Goal: Task Accomplishment & Management: Manage account settings

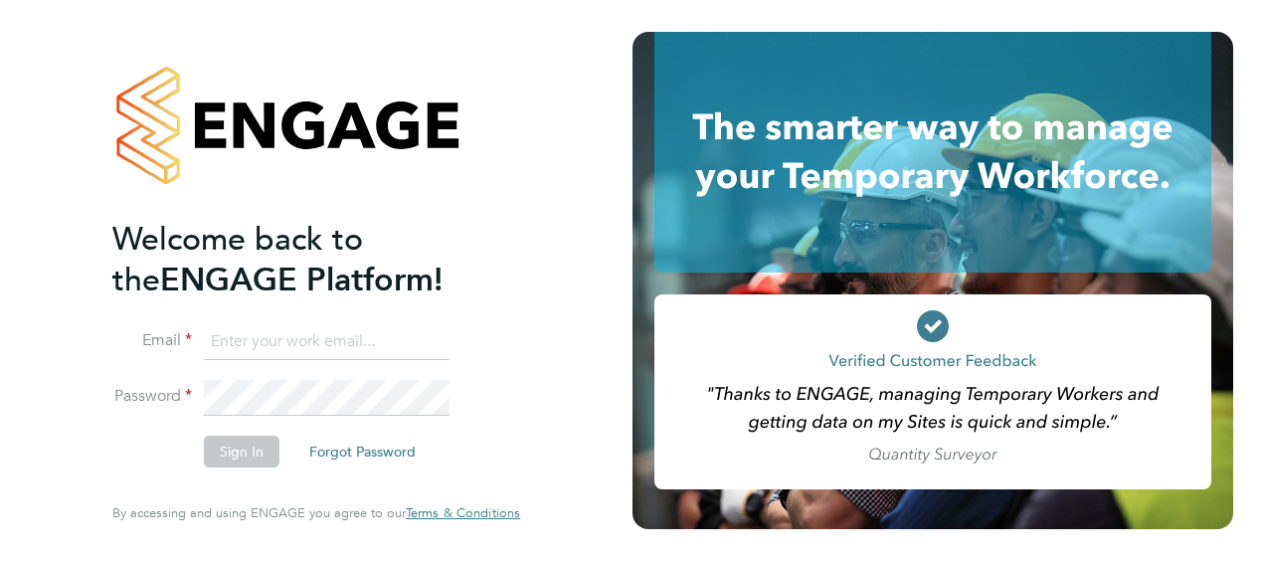
type input "[PERSON_NAME][EMAIL_ADDRESS][PERSON_NAME][DOMAIN_NAME]"
click at [239, 463] on button "Sign In" at bounding box center [242, 452] width 76 height 32
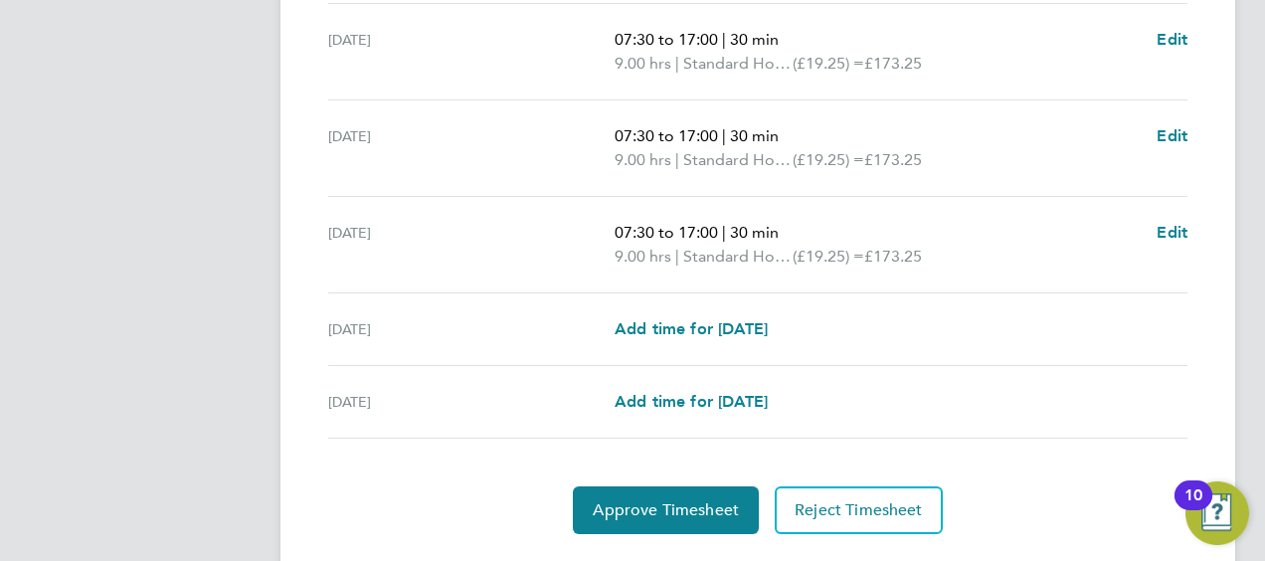
scroll to position [872, 0]
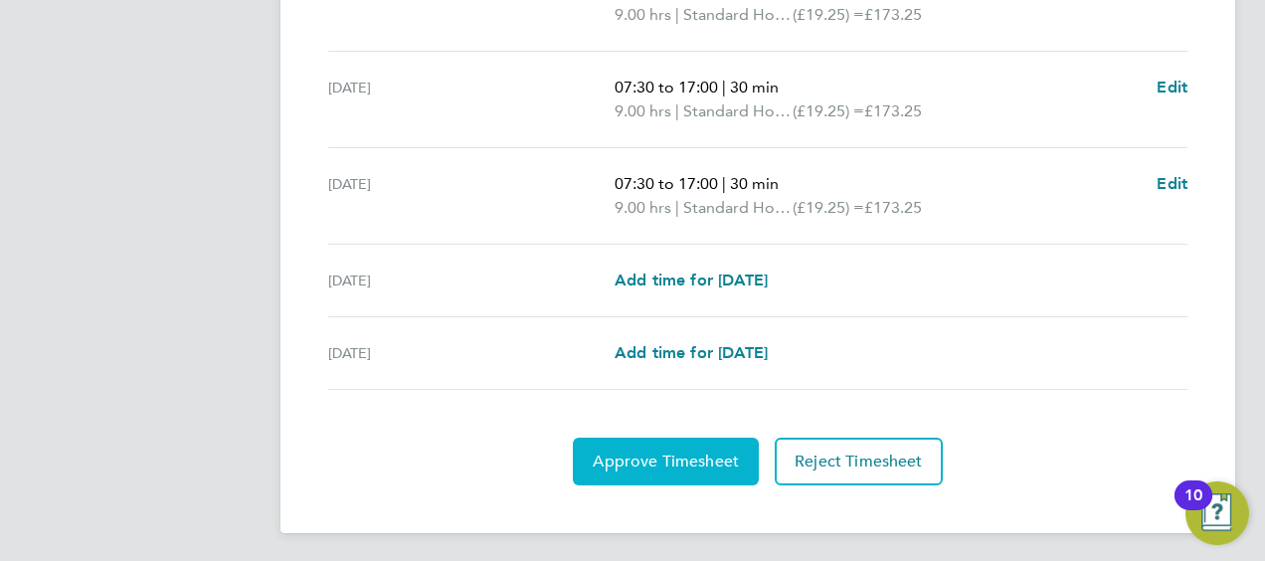
click at [685, 456] on span "Approve Timesheet" at bounding box center [666, 462] width 146 height 20
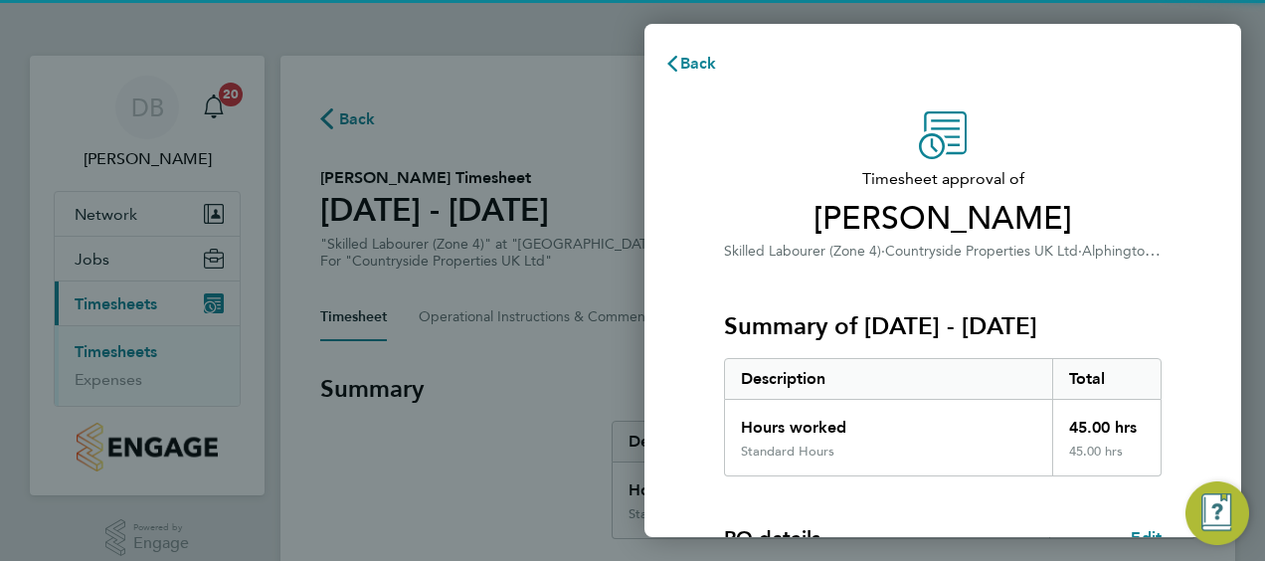
scroll to position [390, 0]
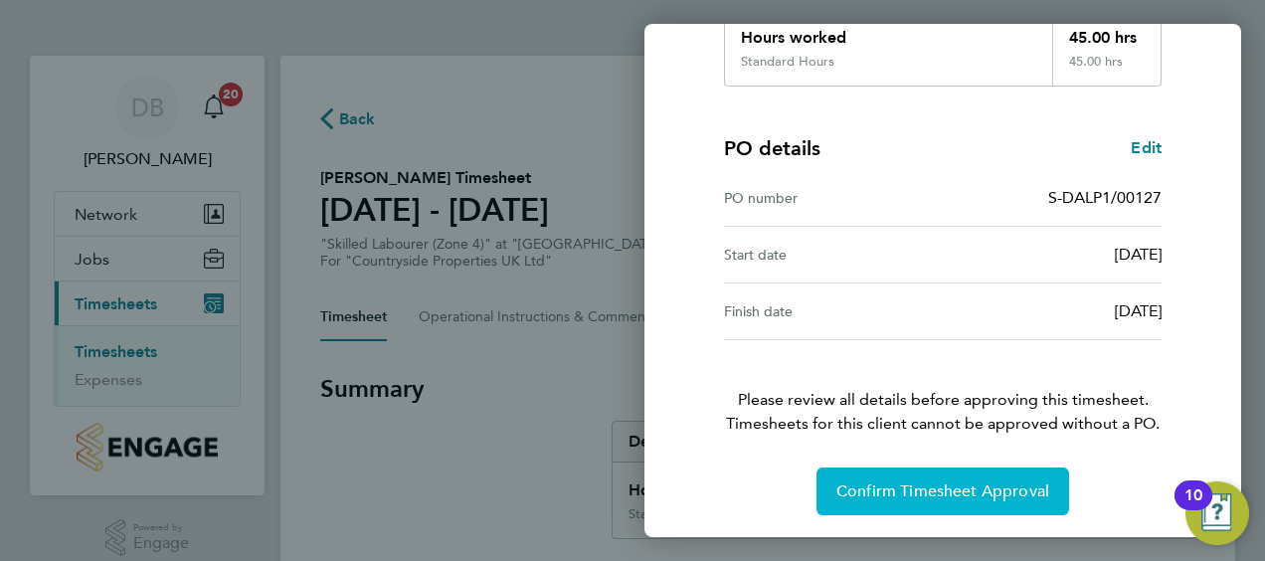
click at [924, 495] on span "Confirm Timesheet Approval" at bounding box center [942, 491] width 213 height 20
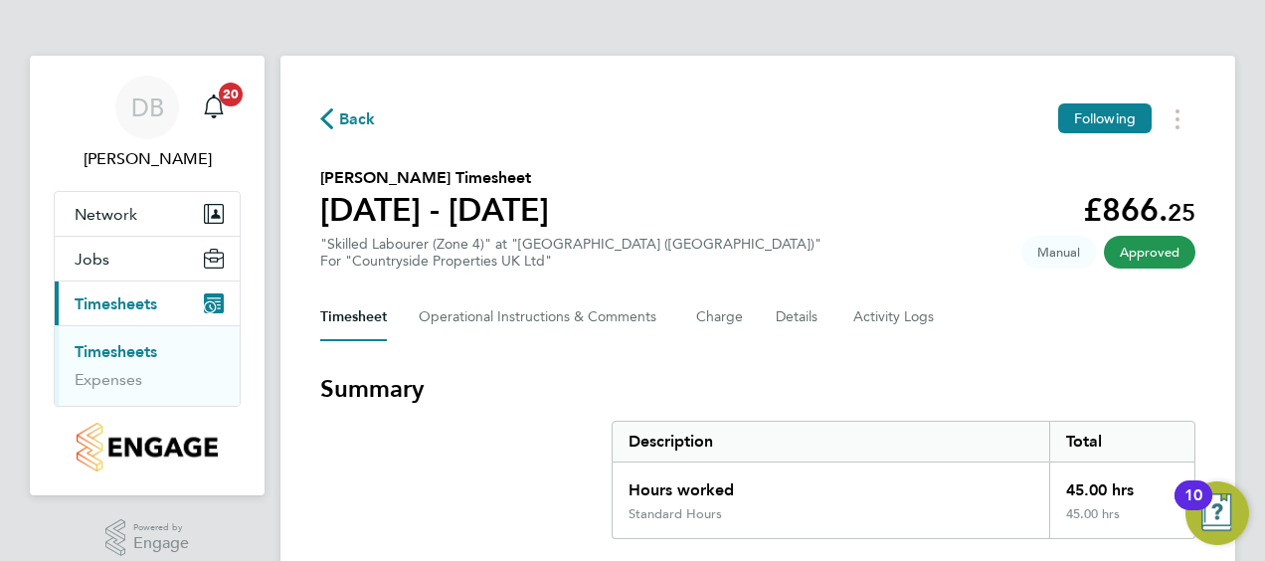
click at [147, 353] on link "Timesheets" at bounding box center [116, 351] width 83 height 19
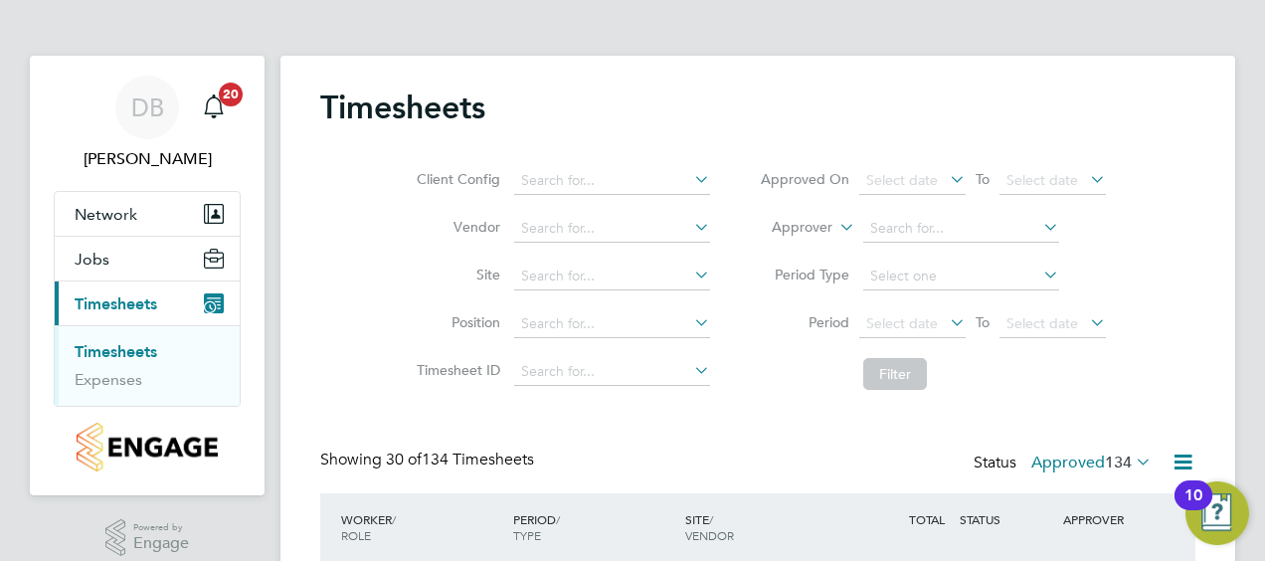
click at [1075, 463] on label "Approved 134" at bounding box center [1091, 463] width 120 height 20
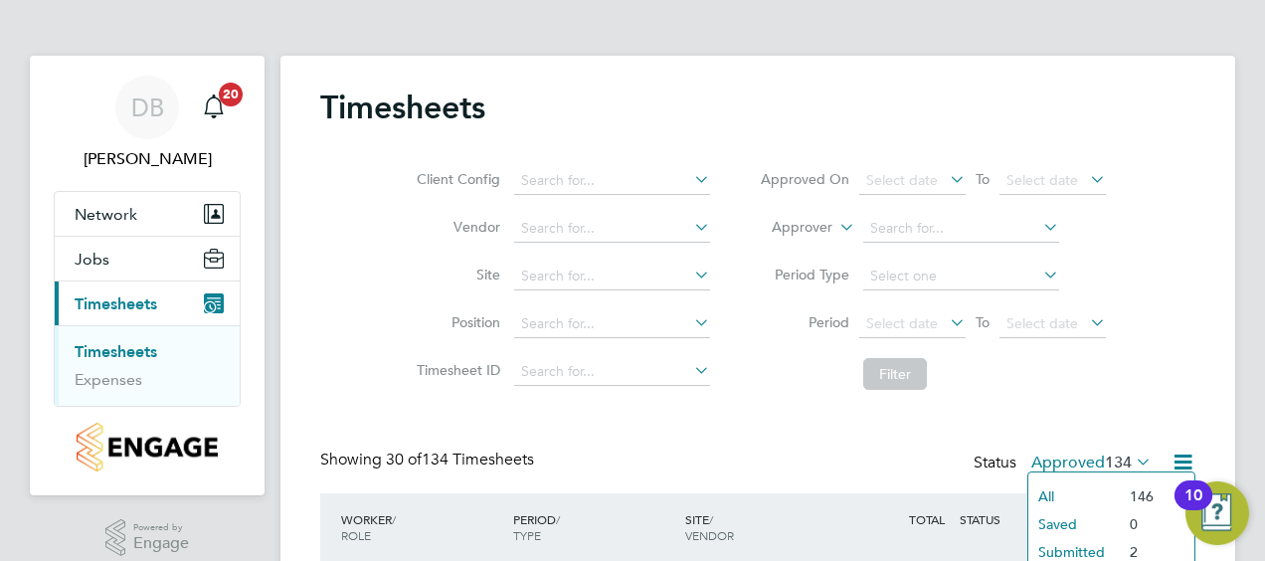
scroll to position [99, 0]
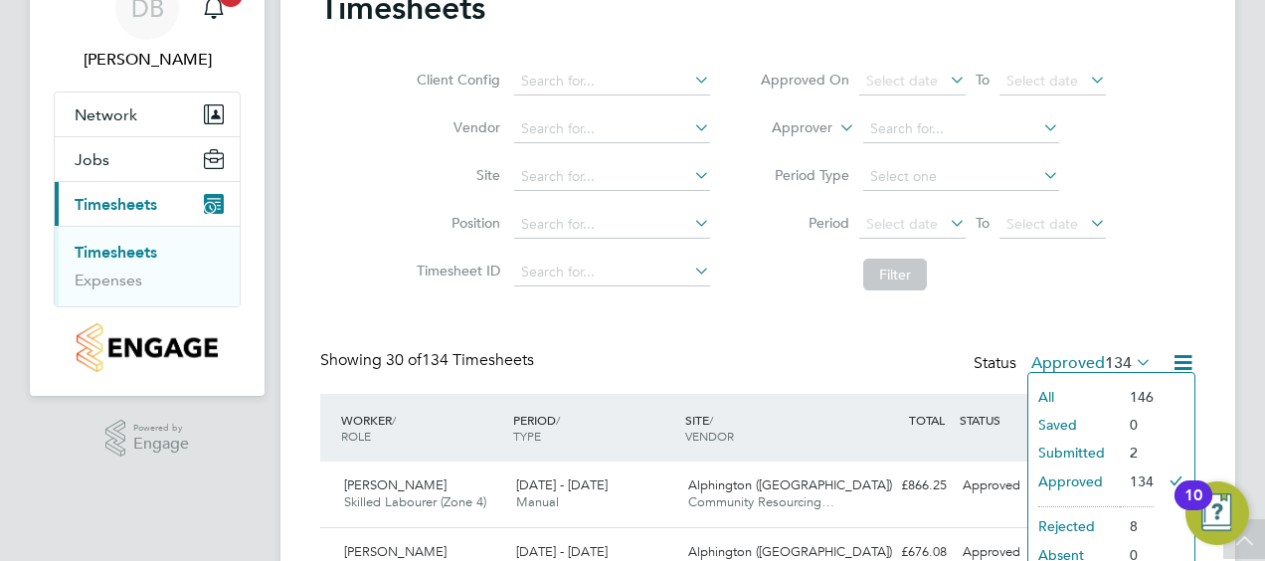
click at [1084, 442] on li "Submitted" at bounding box center [1074, 453] width 92 height 28
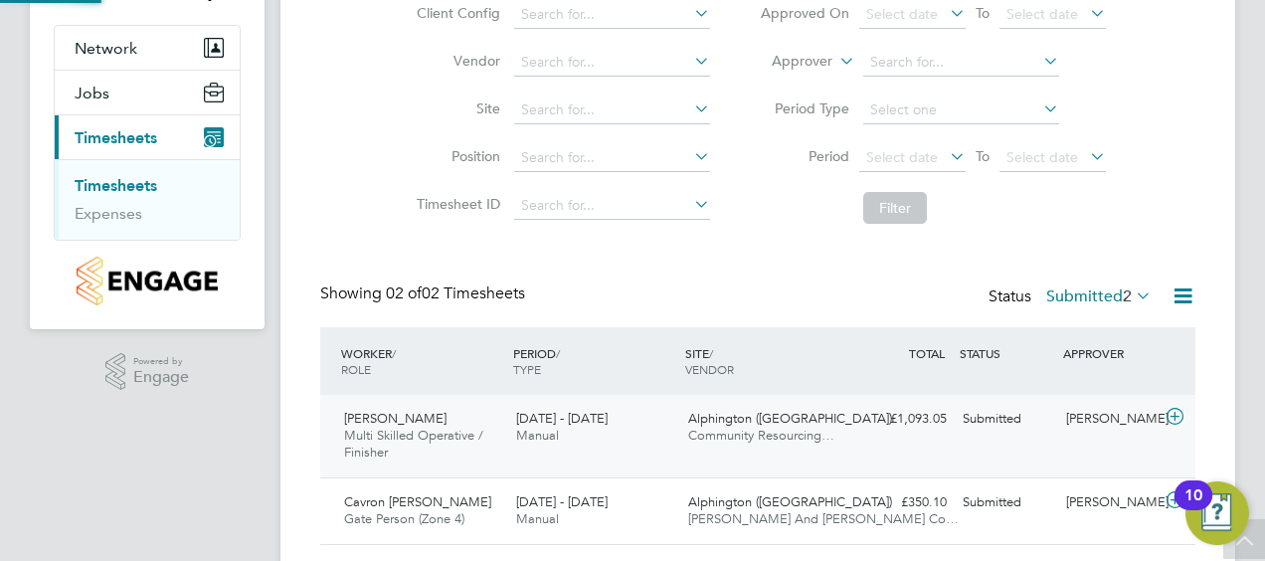
scroll to position [220, 0]
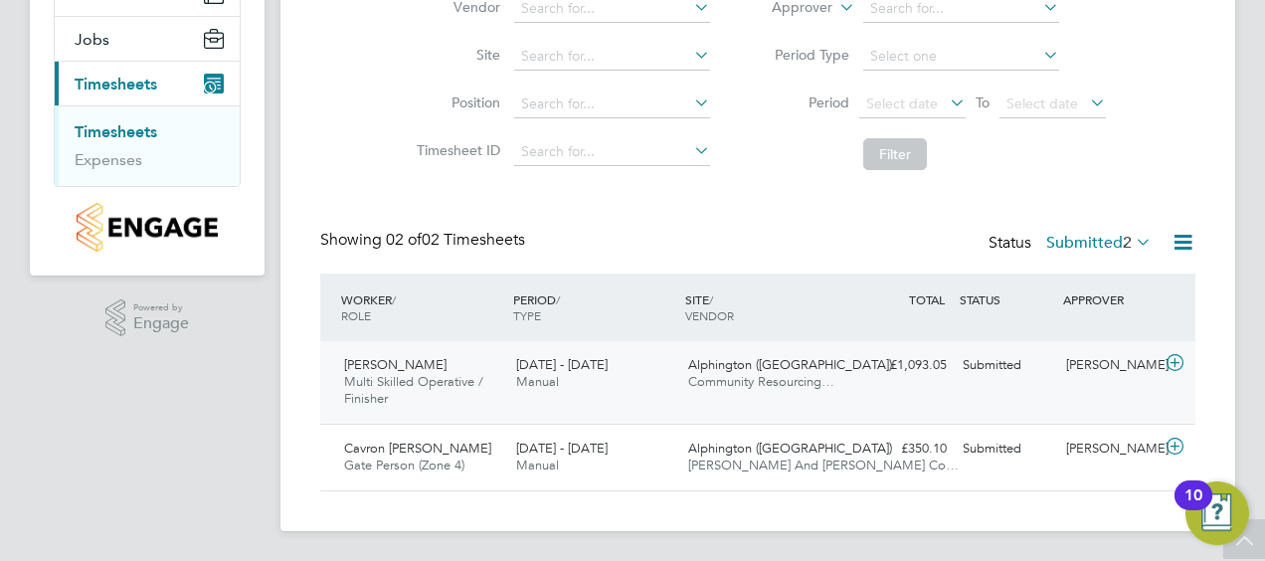
click at [1176, 362] on icon at bounding box center [1175, 363] width 25 height 16
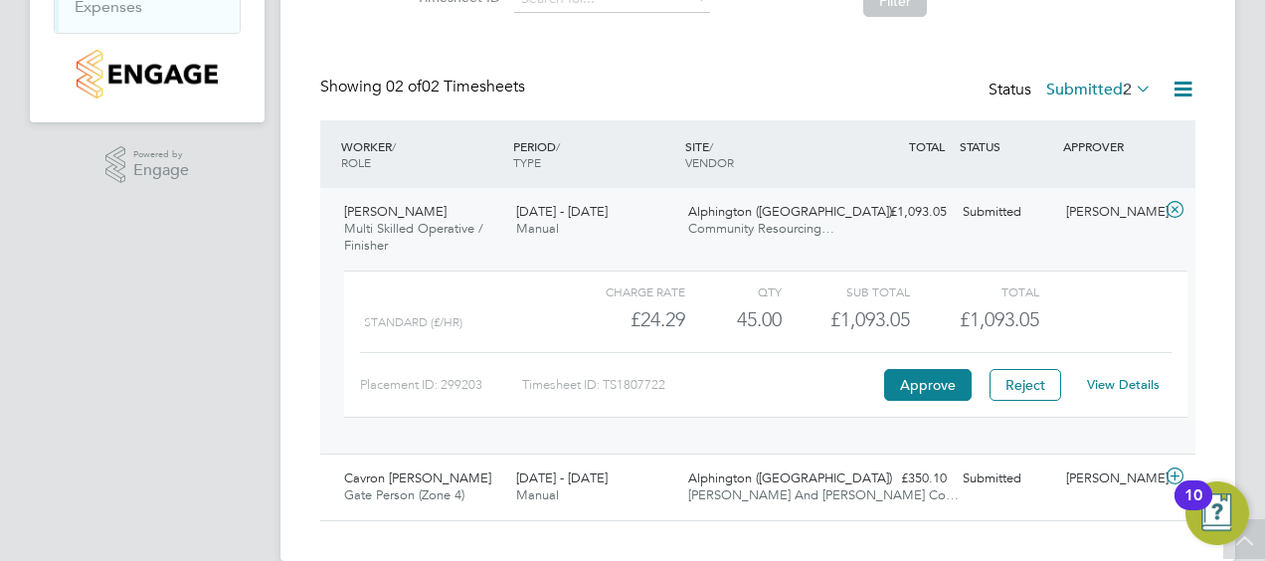
scroll to position [403, 0]
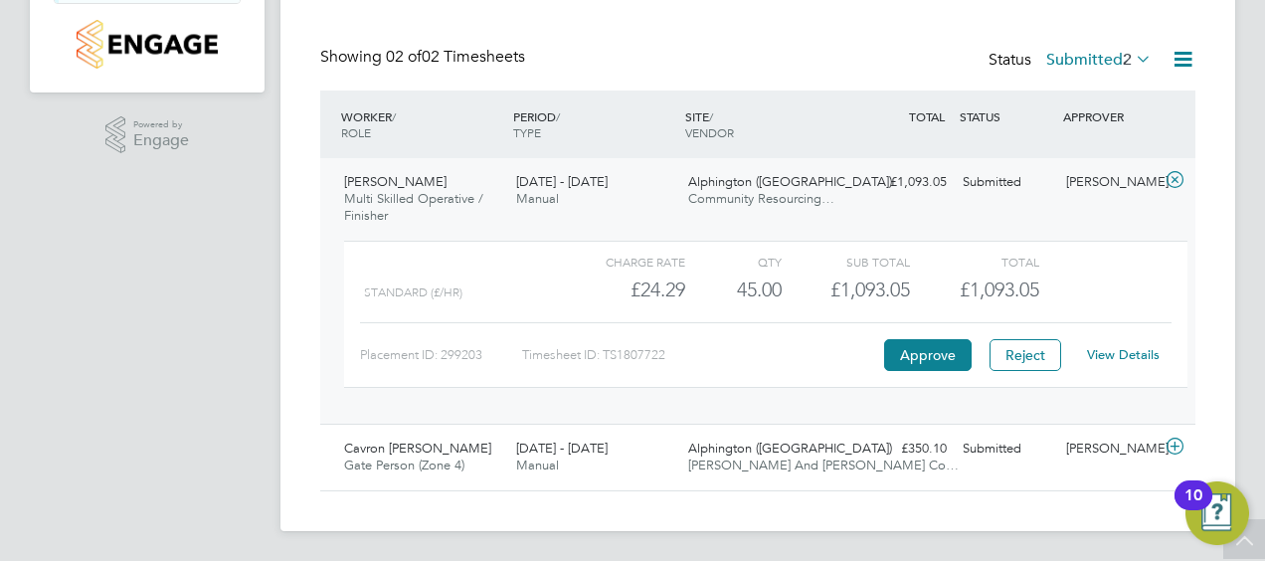
click at [1124, 348] on link "View Details" at bounding box center [1123, 354] width 73 height 17
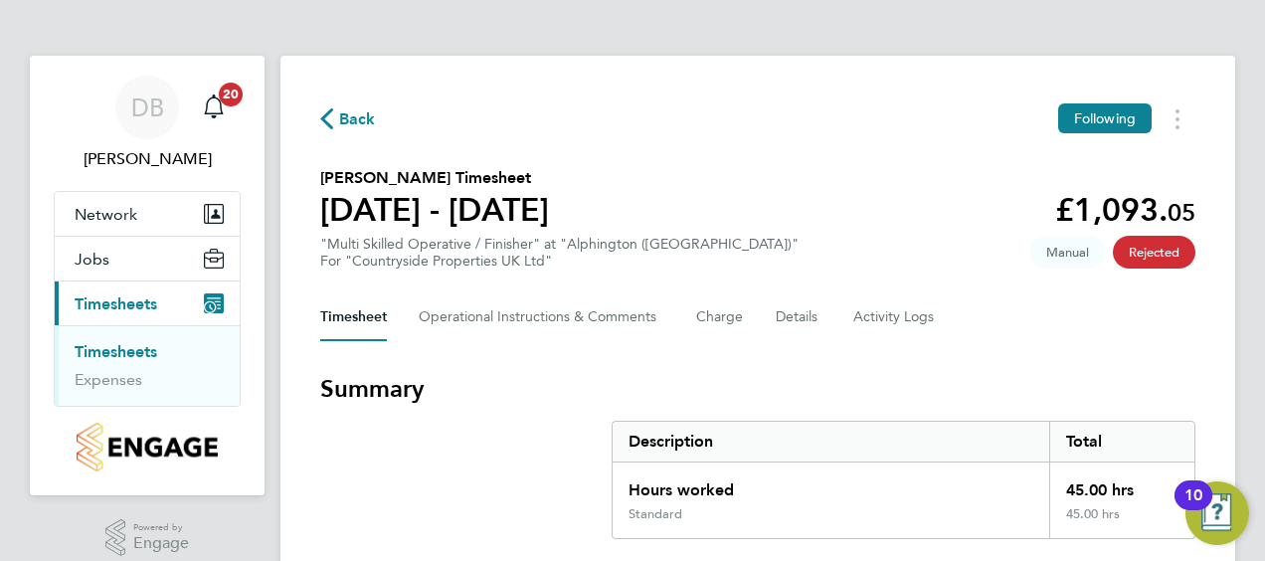
click at [147, 344] on link "Timesheets" at bounding box center [116, 351] width 83 height 19
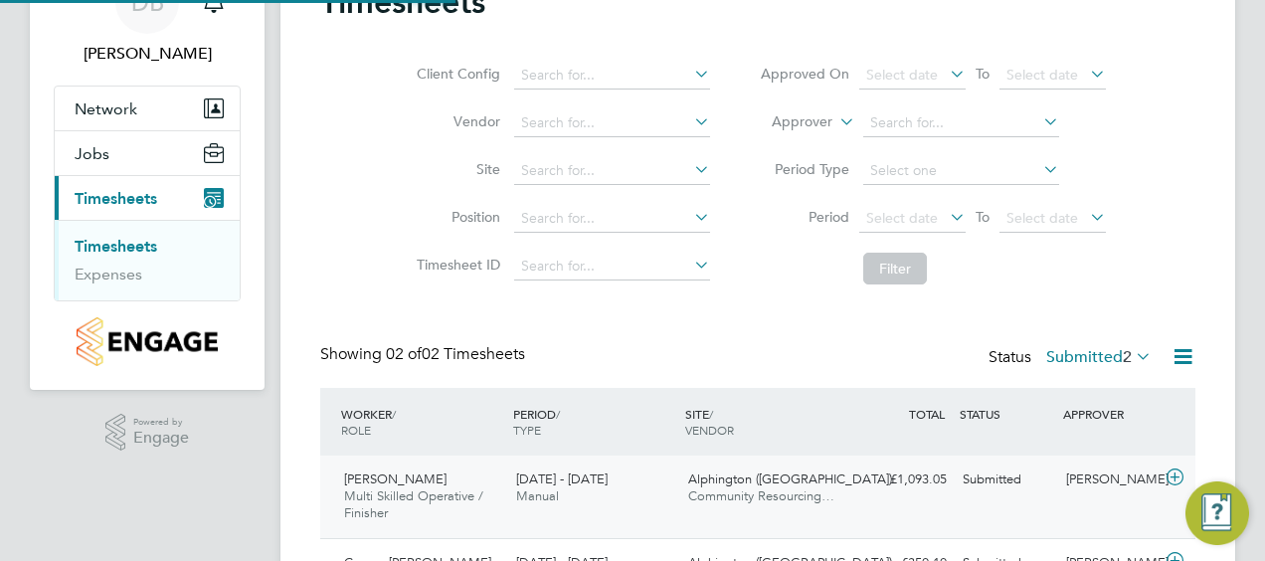
scroll to position [220, 0]
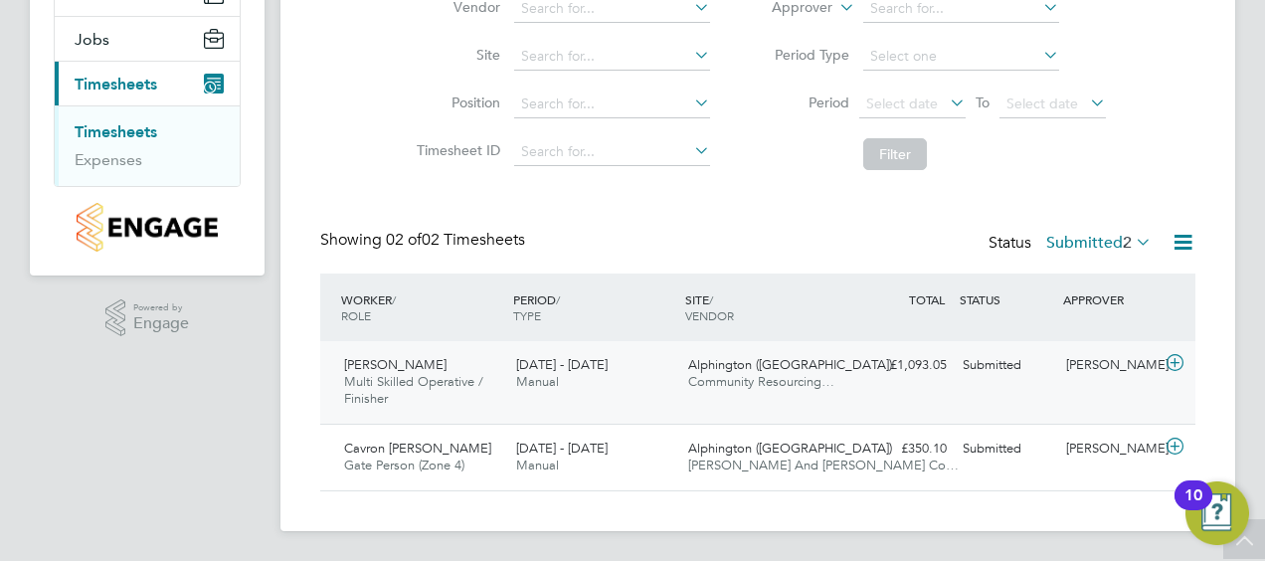
click at [1168, 359] on icon at bounding box center [1175, 363] width 25 height 16
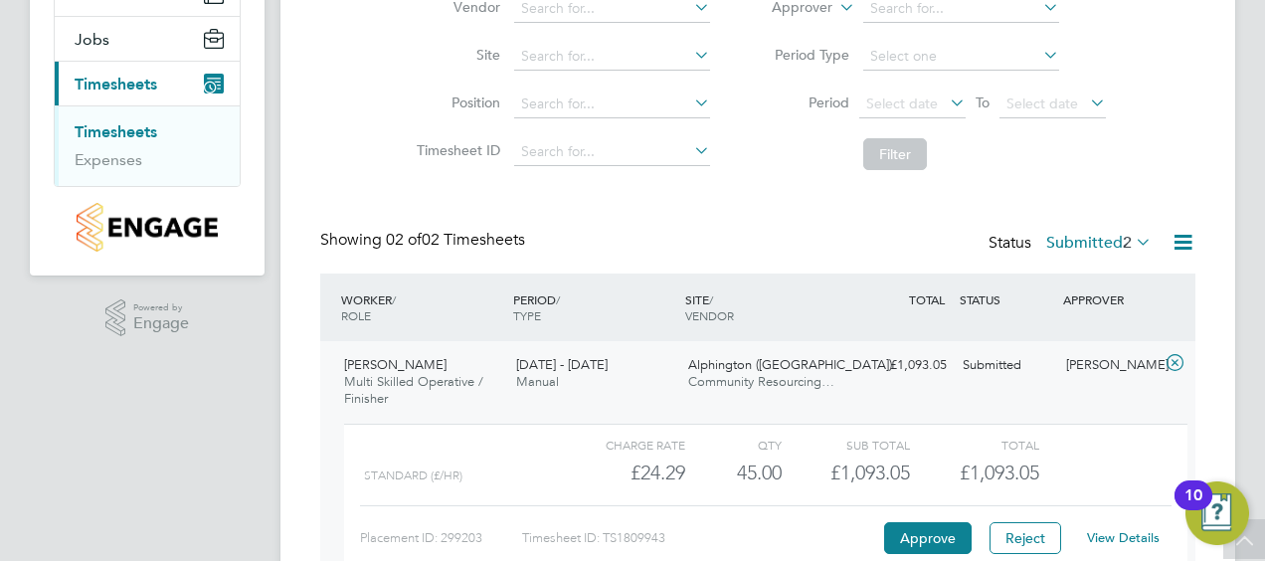
scroll to position [403, 0]
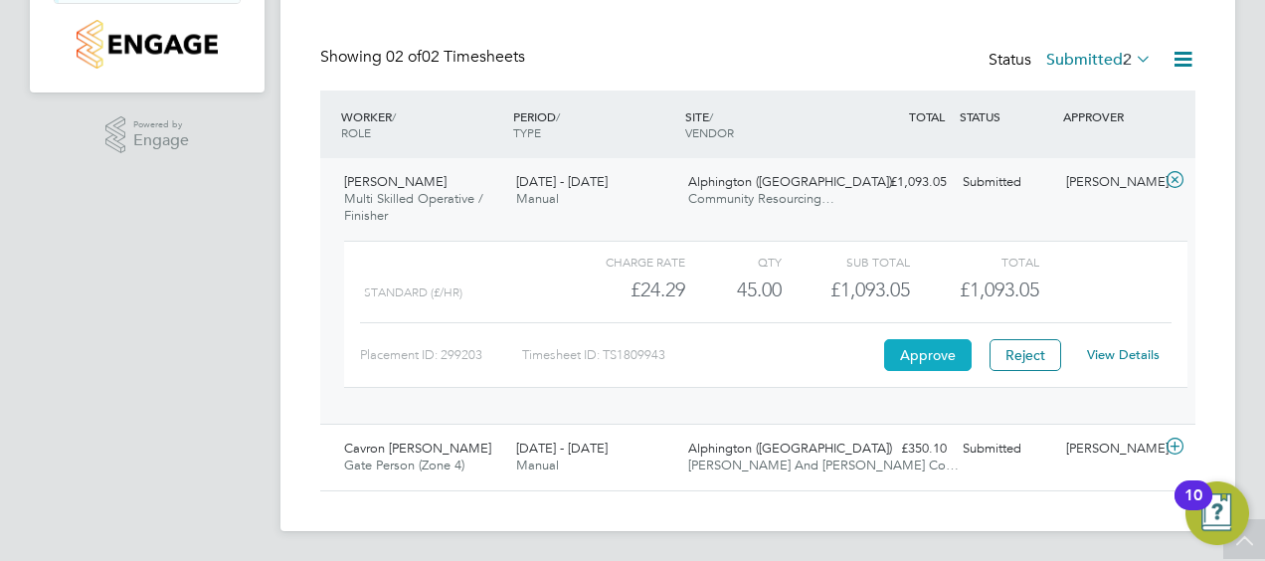
click at [923, 354] on button "Approve" at bounding box center [928, 355] width 88 height 32
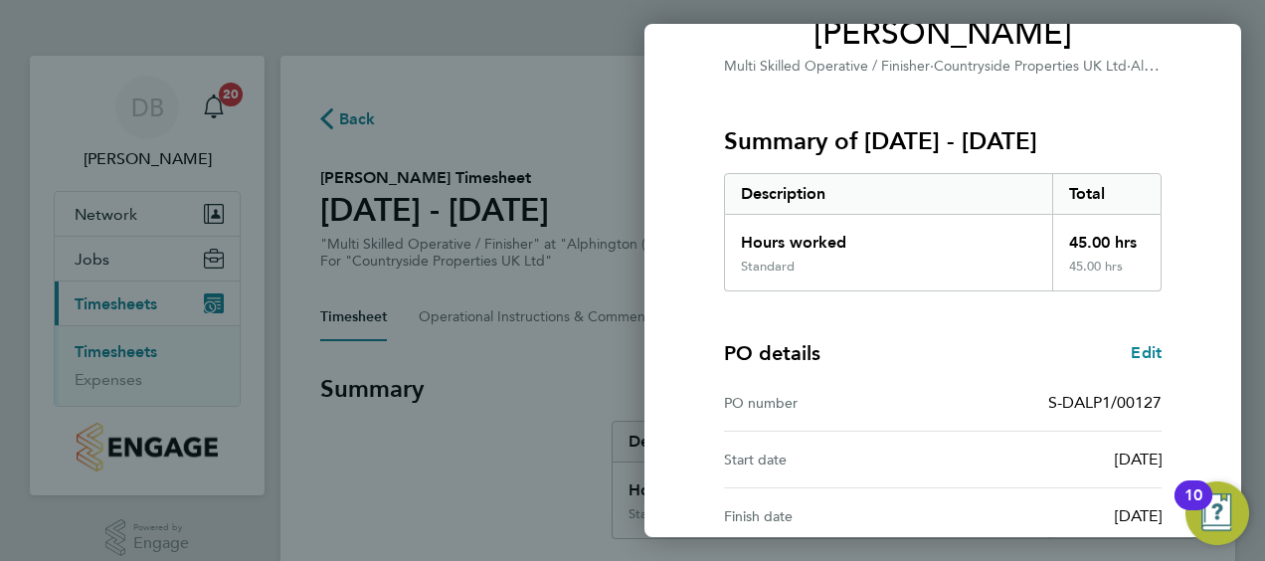
scroll to position [390, 0]
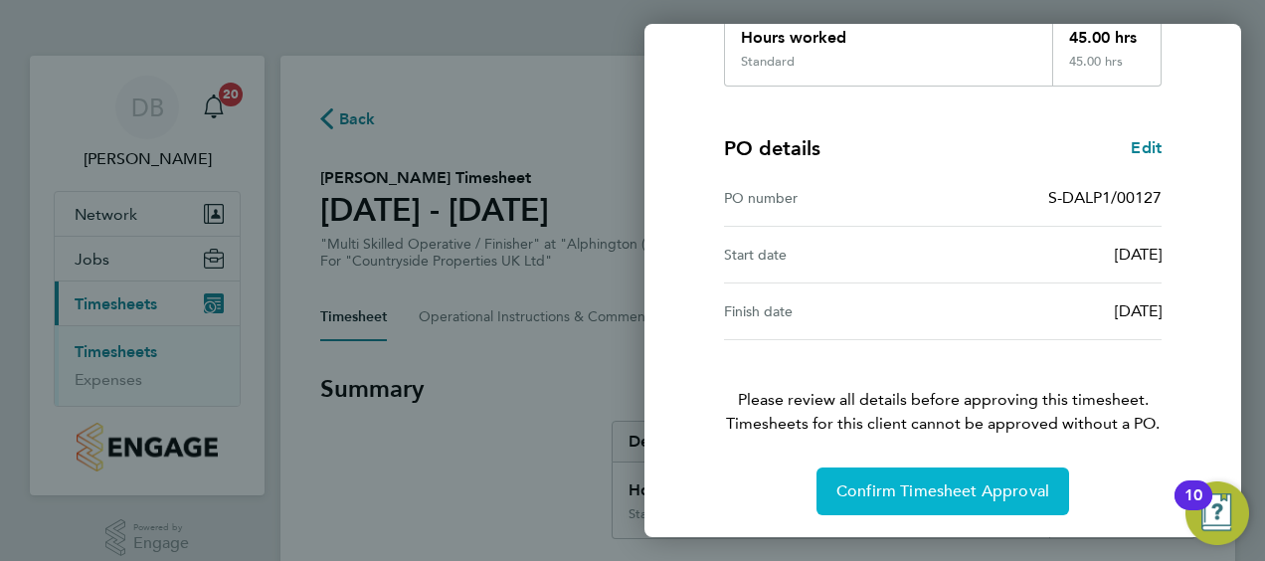
click at [924, 485] on span "Confirm Timesheet Approval" at bounding box center [942, 491] width 213 height 20
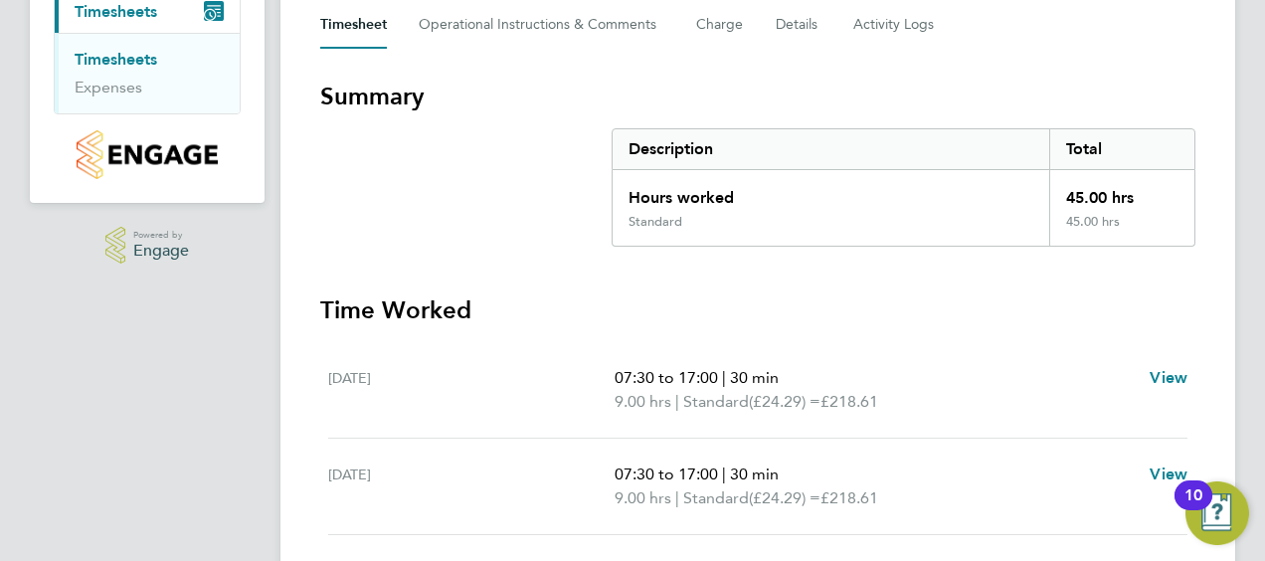
scroll to position [298, 0]
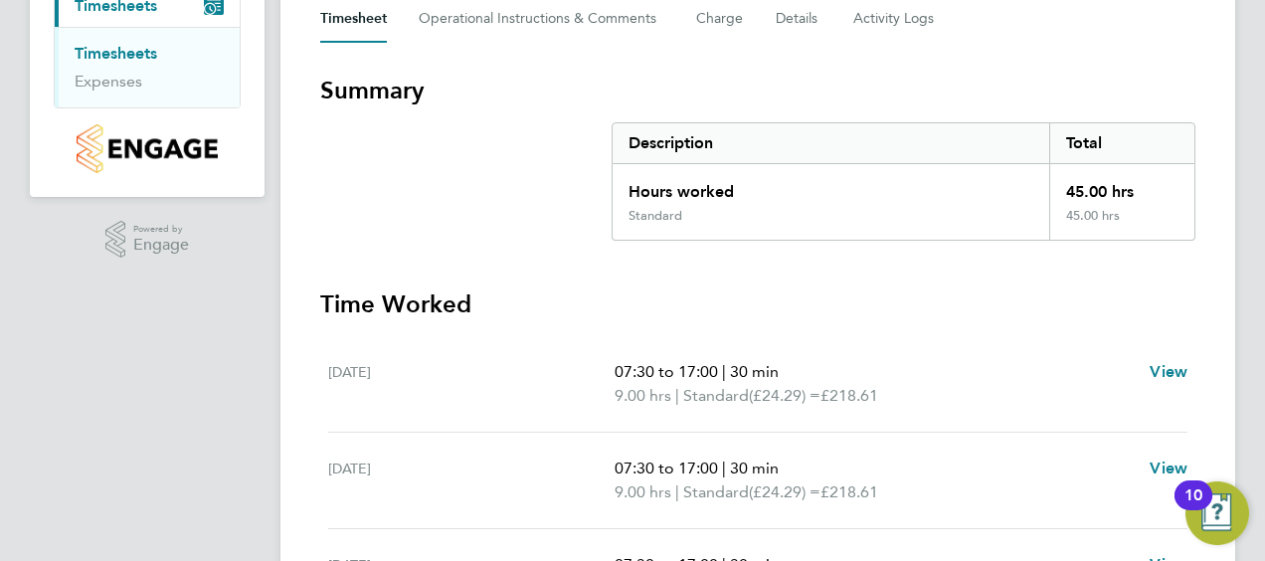
click at [115, 34] on ul "Timesheets Expenses" at bounding box center [147, 67] width 185 height 81
click at [115, 39] on ul "Timesheets Expenses" at bounding box center [147, 67] width 185 height 81
click at [115, 45] on link "Timesheets" at bounding box center [116, 53] width 83 height 19
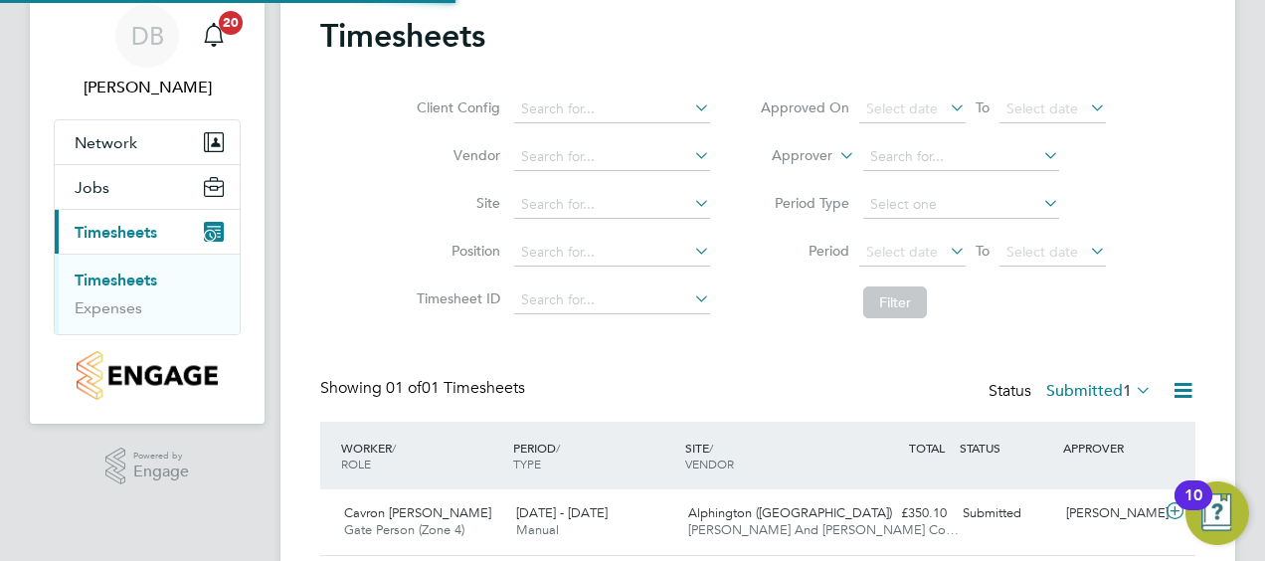
scroll to position [137, 0]
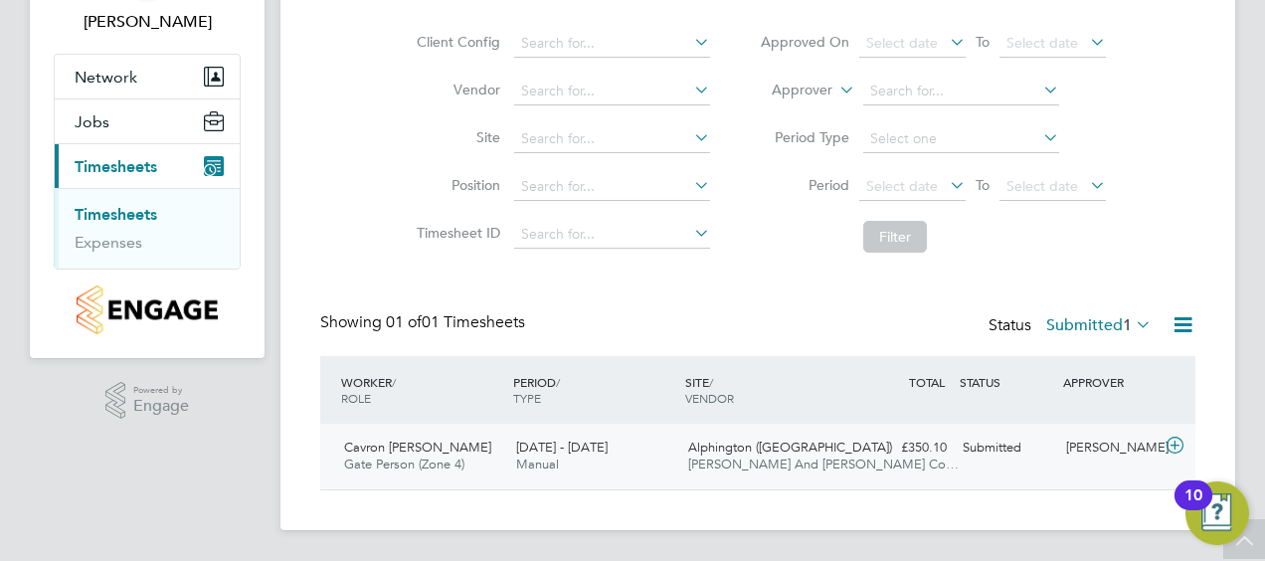
click at [1170, 438] on icon at bounding box center [1175, 446] width 25 height 16
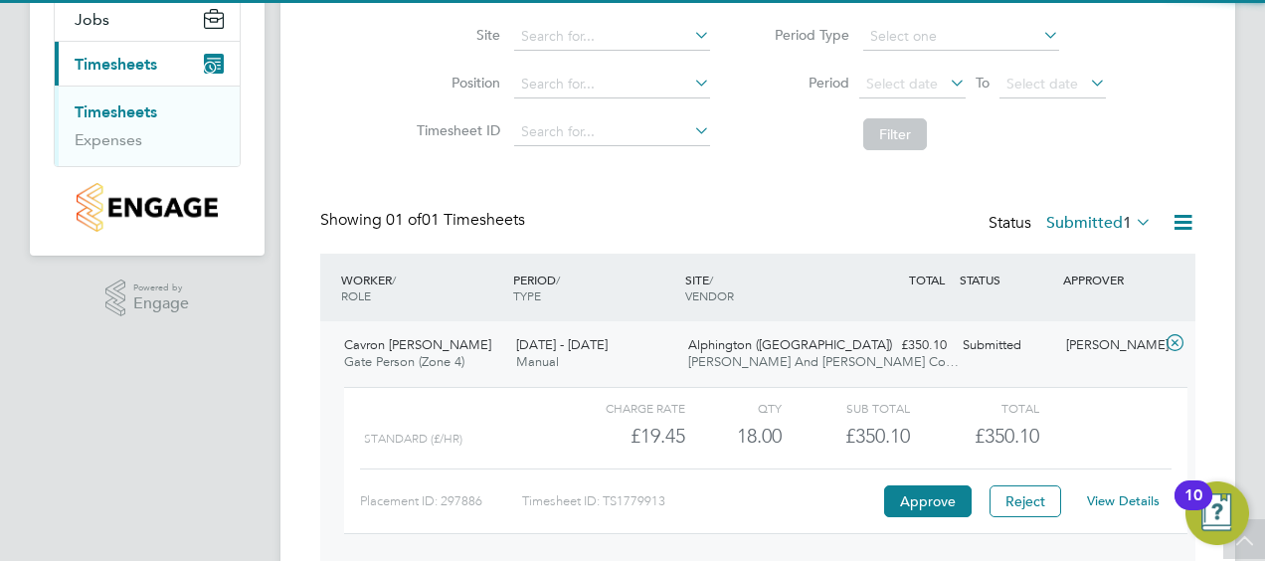
scroll to position [319, 0]
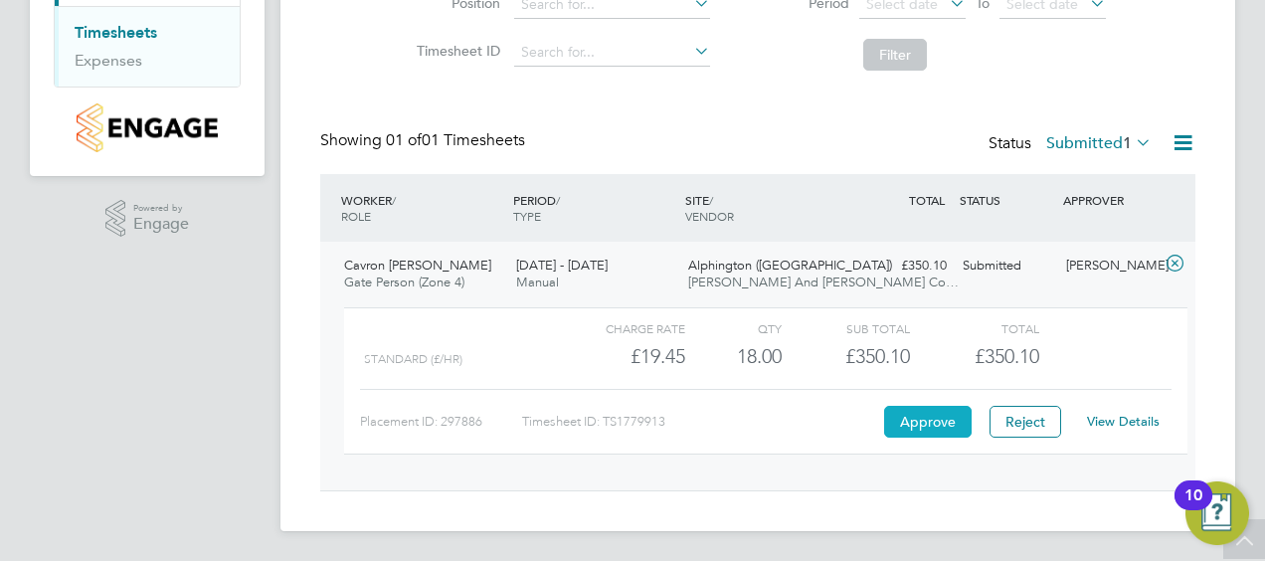
click at [895, 422] on button "Approve" at bounding box center [928, 422] width 88 height 32
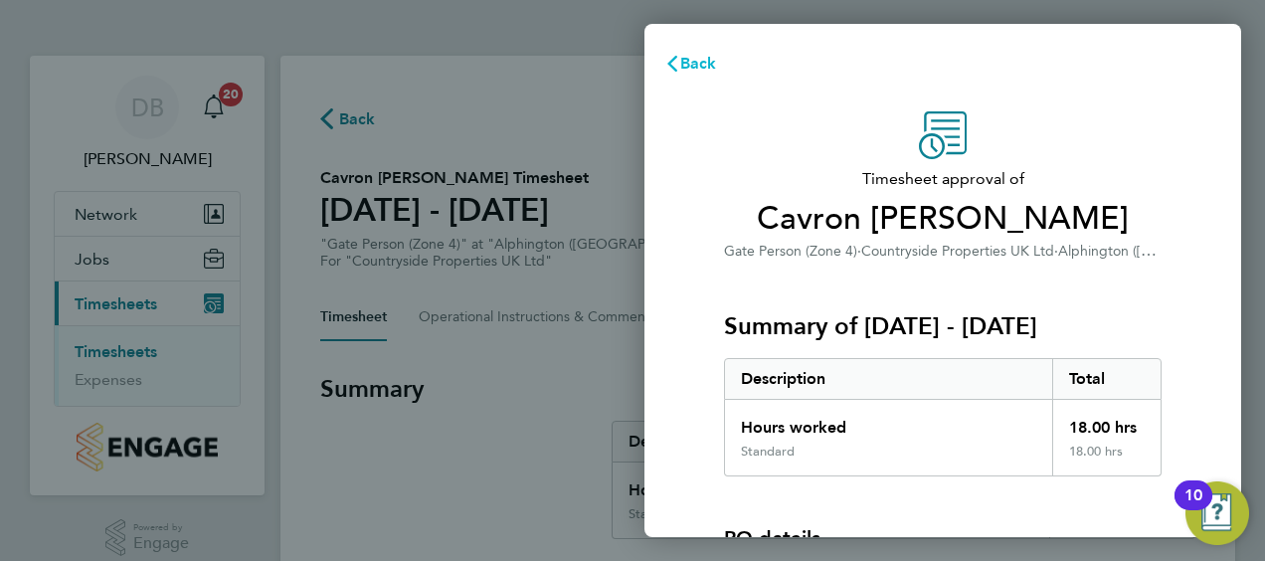
click at [687, 74] on button "Back" at bounding box center [690, 64] width 92 height 40
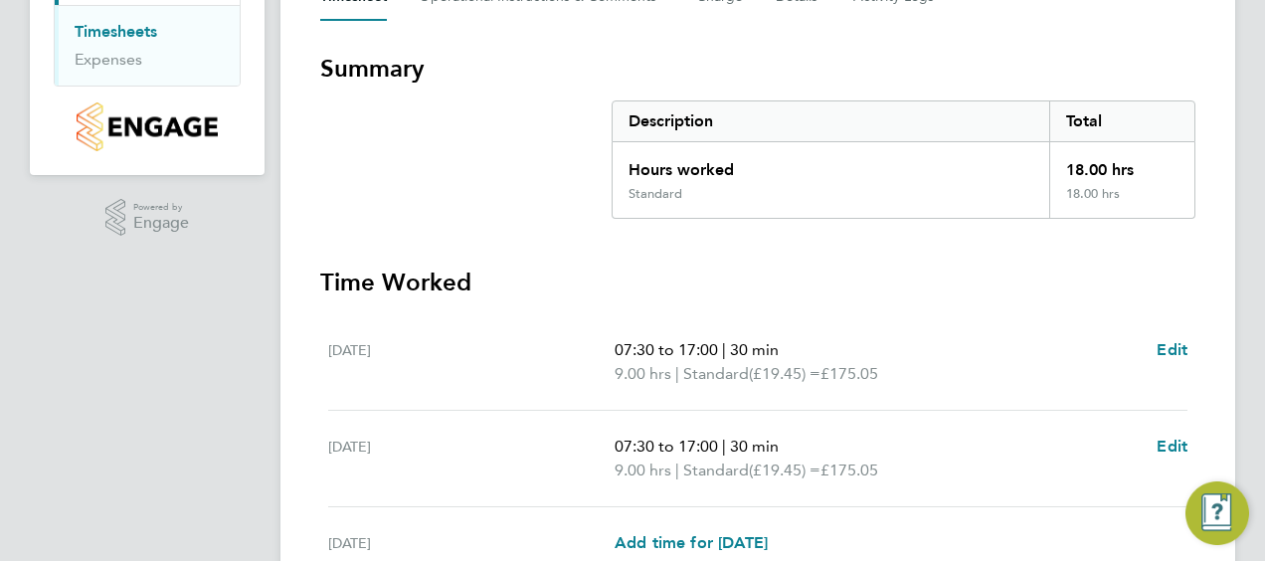
scroll to position [511, 0]
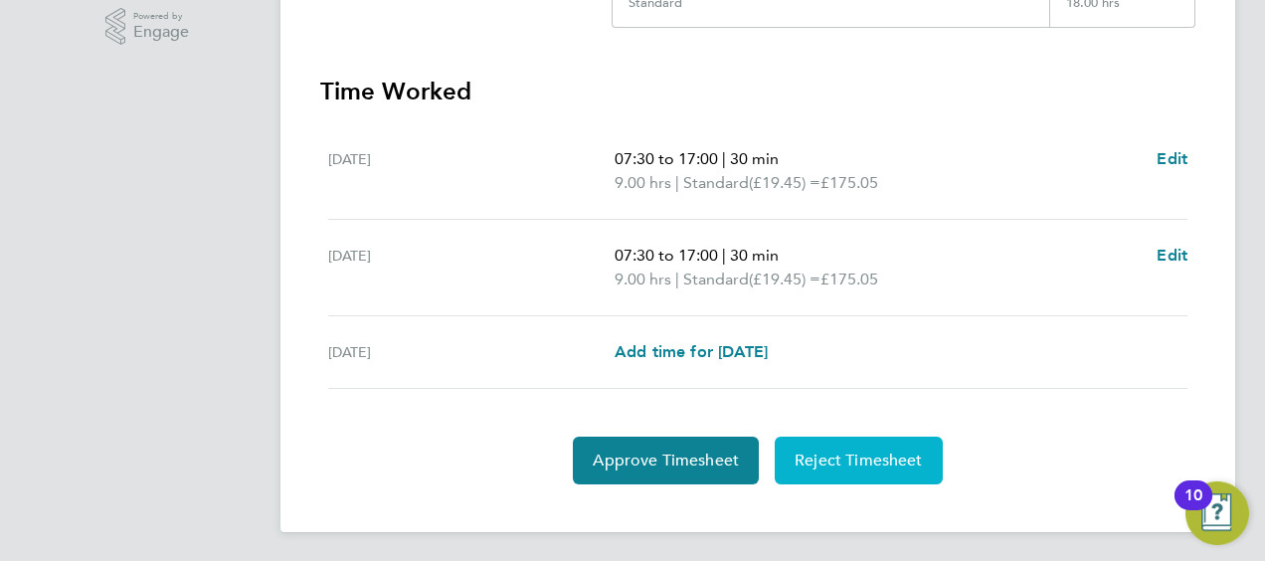
click at [861, 441] on button "Reject Timesheet" at bounding box center [859, 461] width 168 height 48
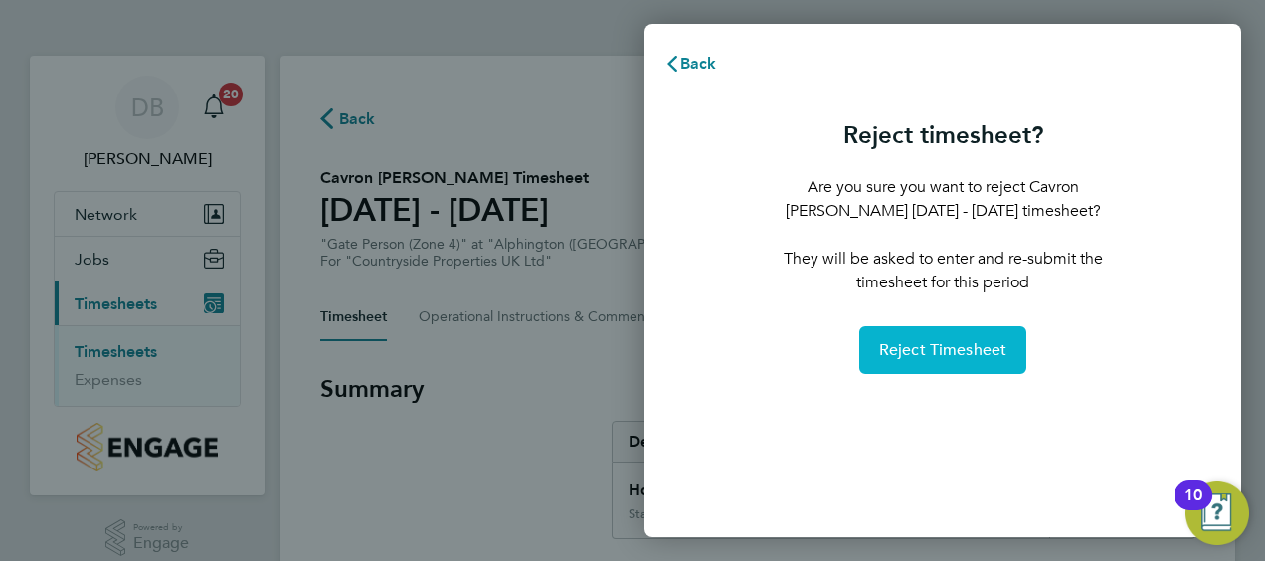
click at [919, 345] on span "Reject Timesheet" at bounding box center [943, 350] width 128 height 20
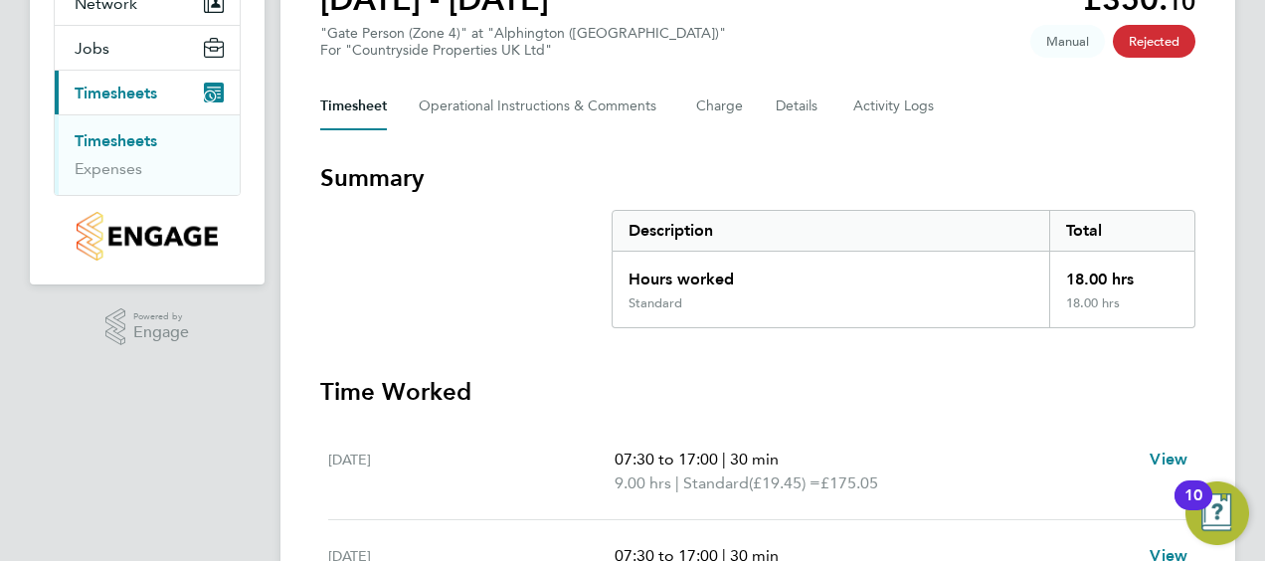
scroll to position [298, 0]
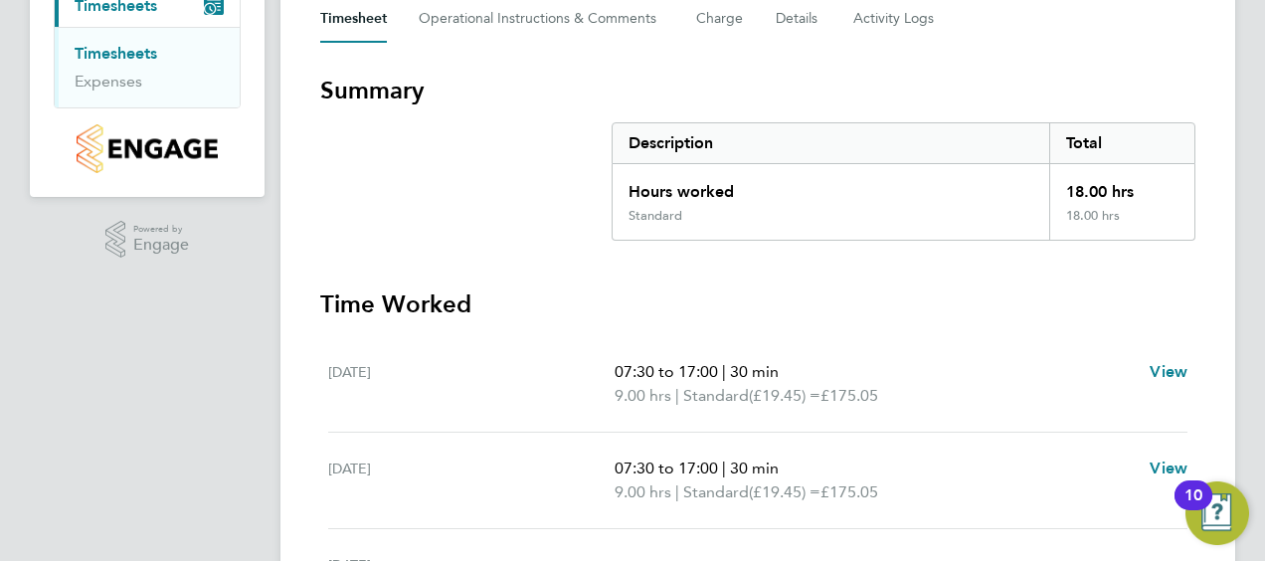
click at [106, 49] on link "Timesheets" at bounding box center [116, 53] width 83 height 19
